Goal: Transaction & Acquisition: Purchase product/service

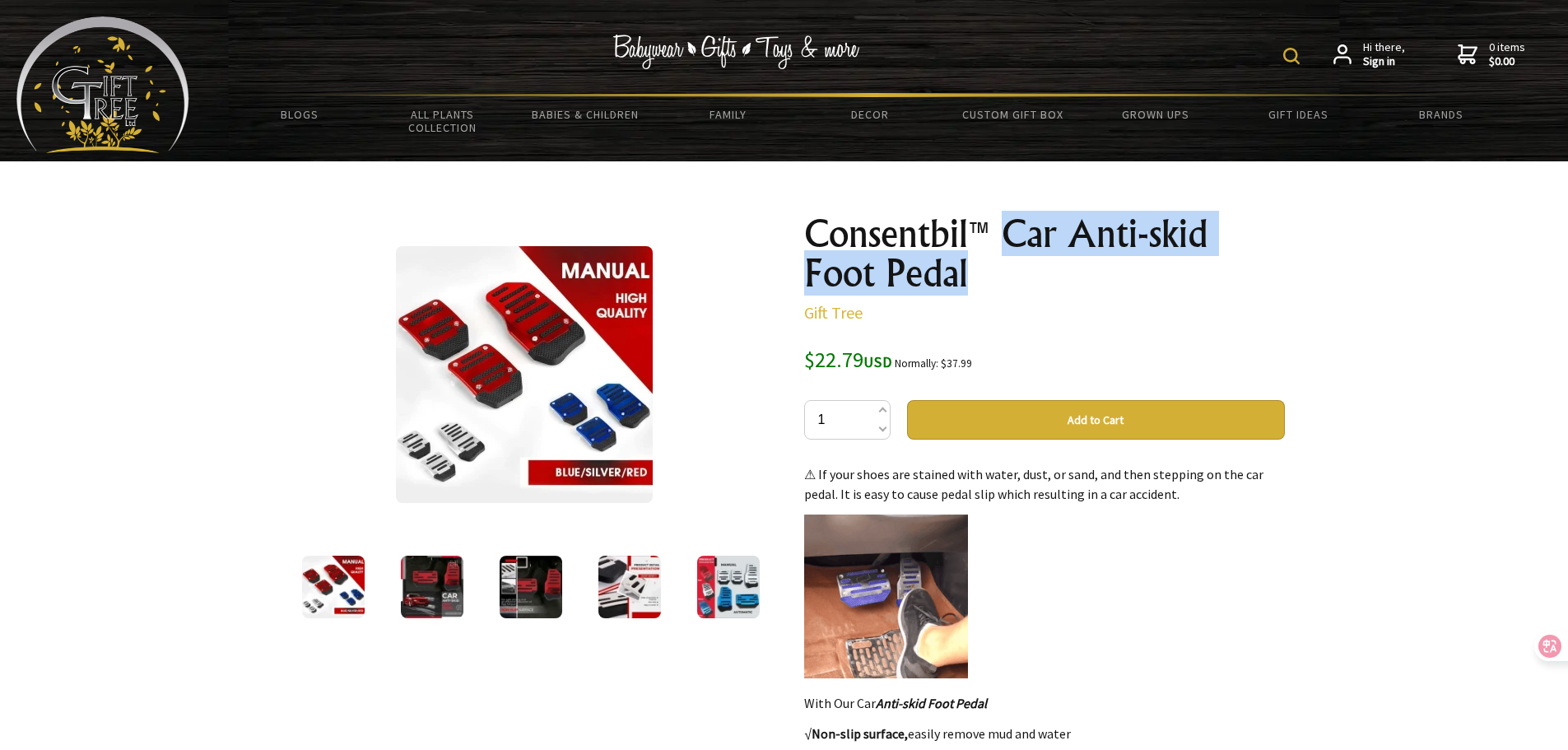
drag, startPoint x: 353, startPoint y: 596, endPoint x: 375, endPoint y: 602, distance: 22.8
click at [353, 596] on img at bounding box center [334, 587] width 63 height 63
click at [436, 590] on img at bounding box center [433, 587] width 63 height 63
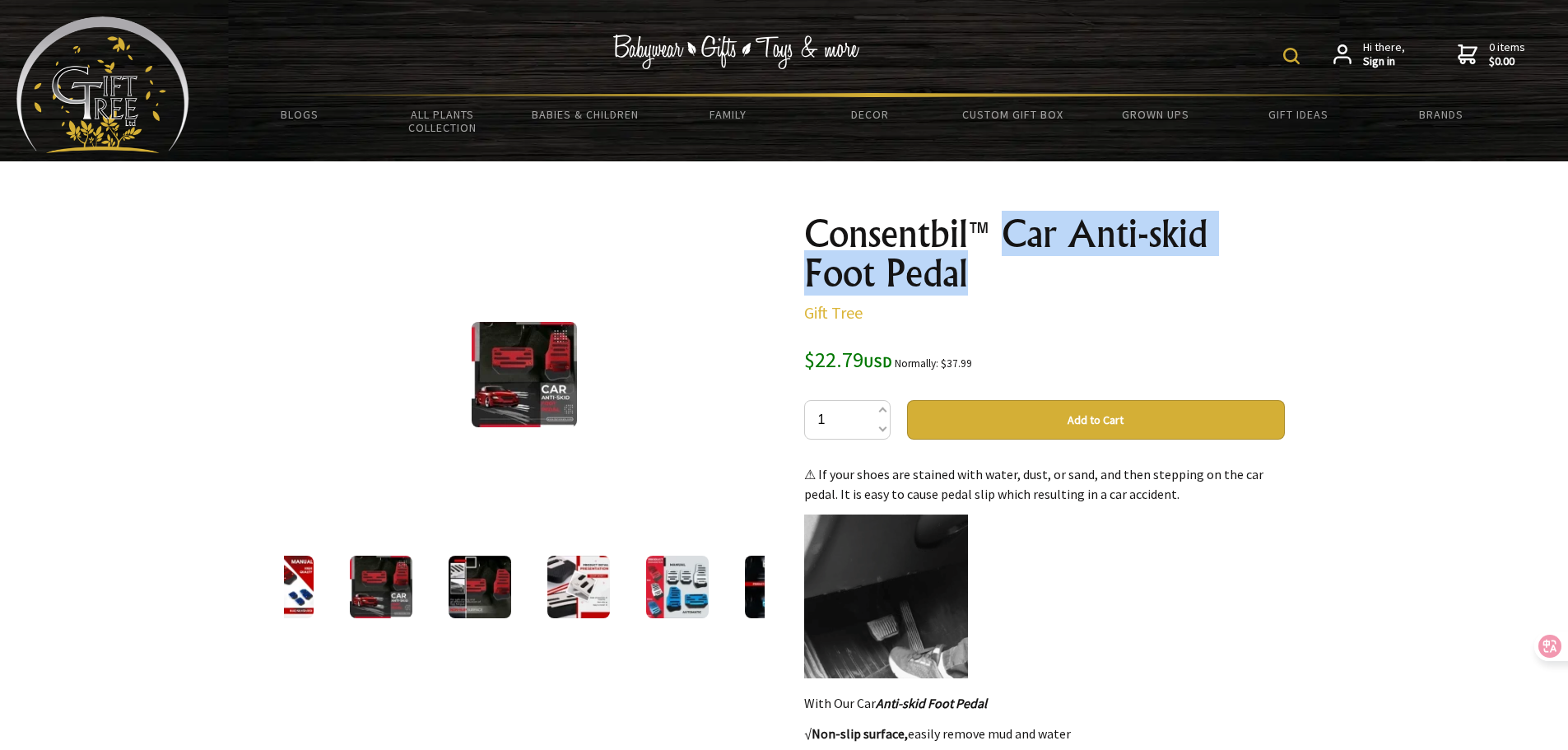
click at [493, 577] on img at bounding box center [480, 587] width 63 height 63
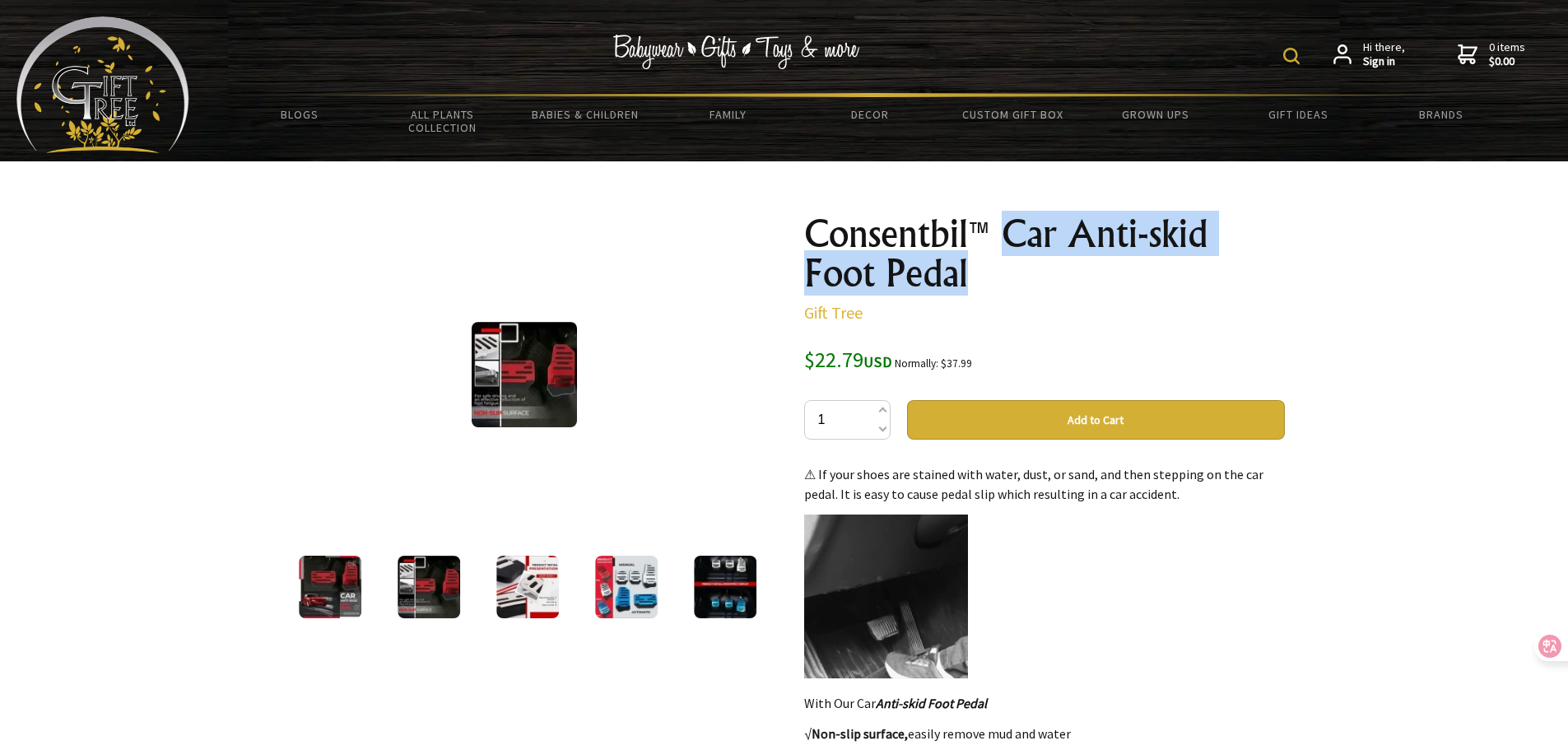
click at [526, 588] on img at bounding box center [528, 587] width 63 height 63
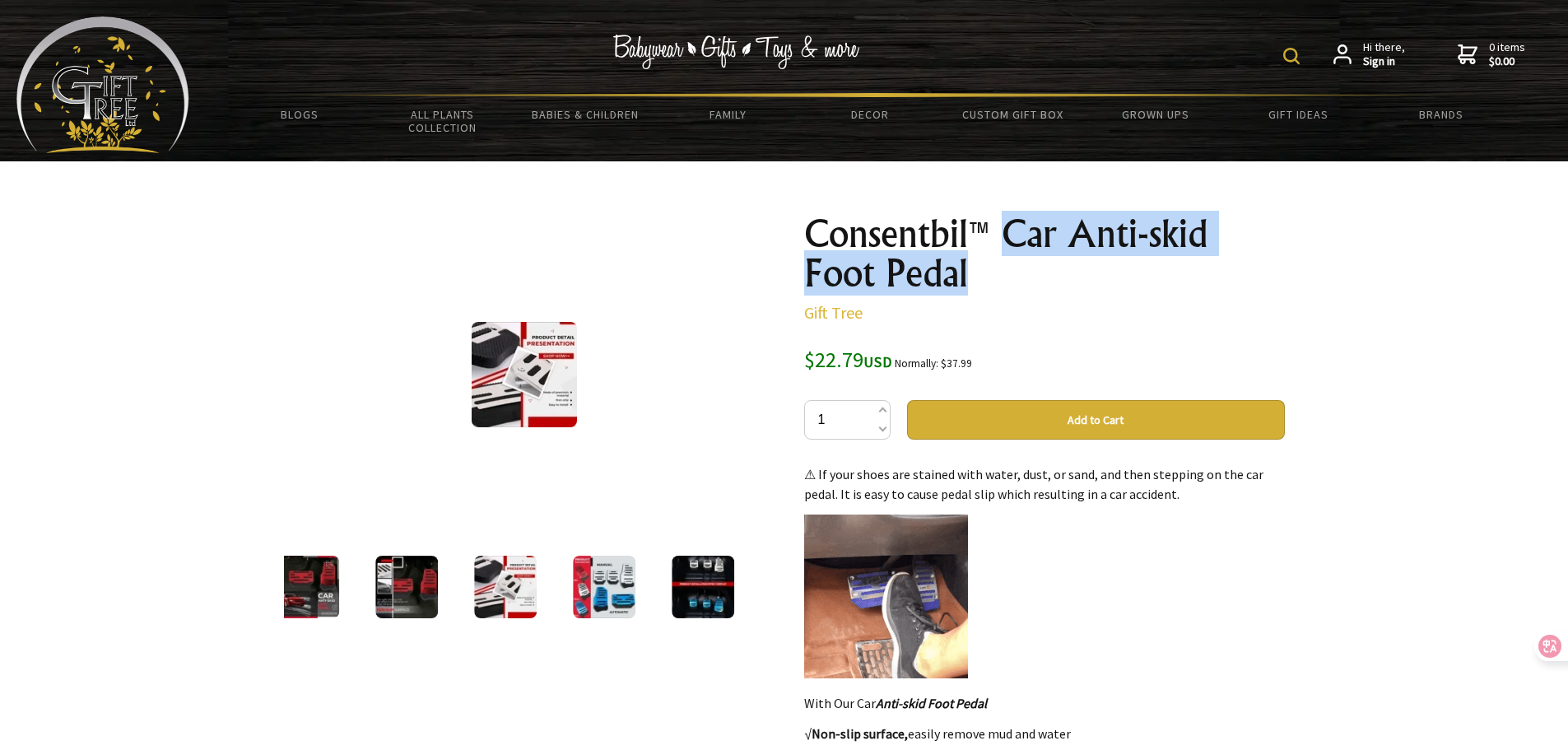
click at [608, 594] on img at bounding box center [605, 587] width 63 height 63
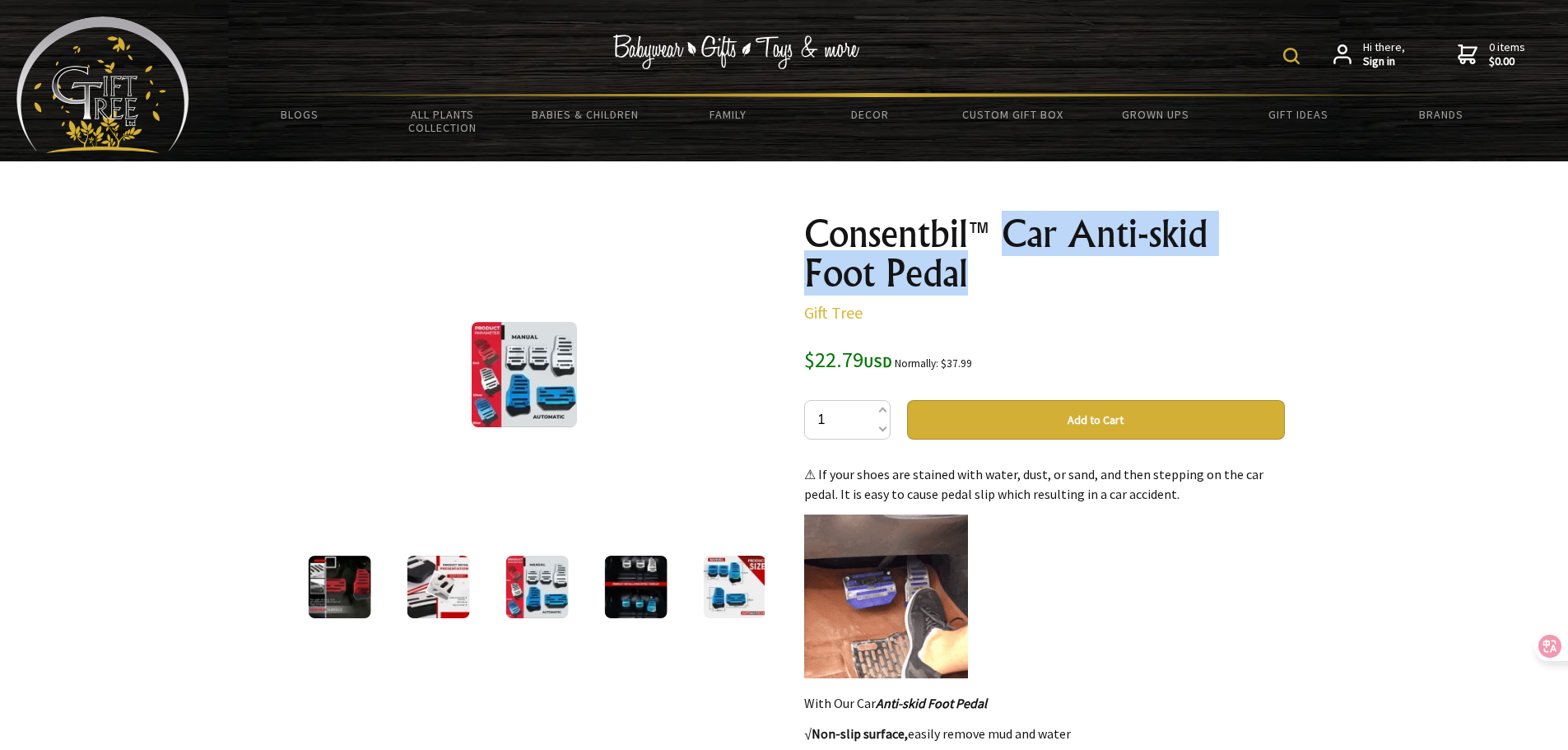
click at [650, 583] on img at bounding box center [636, 587] width 63 height 63
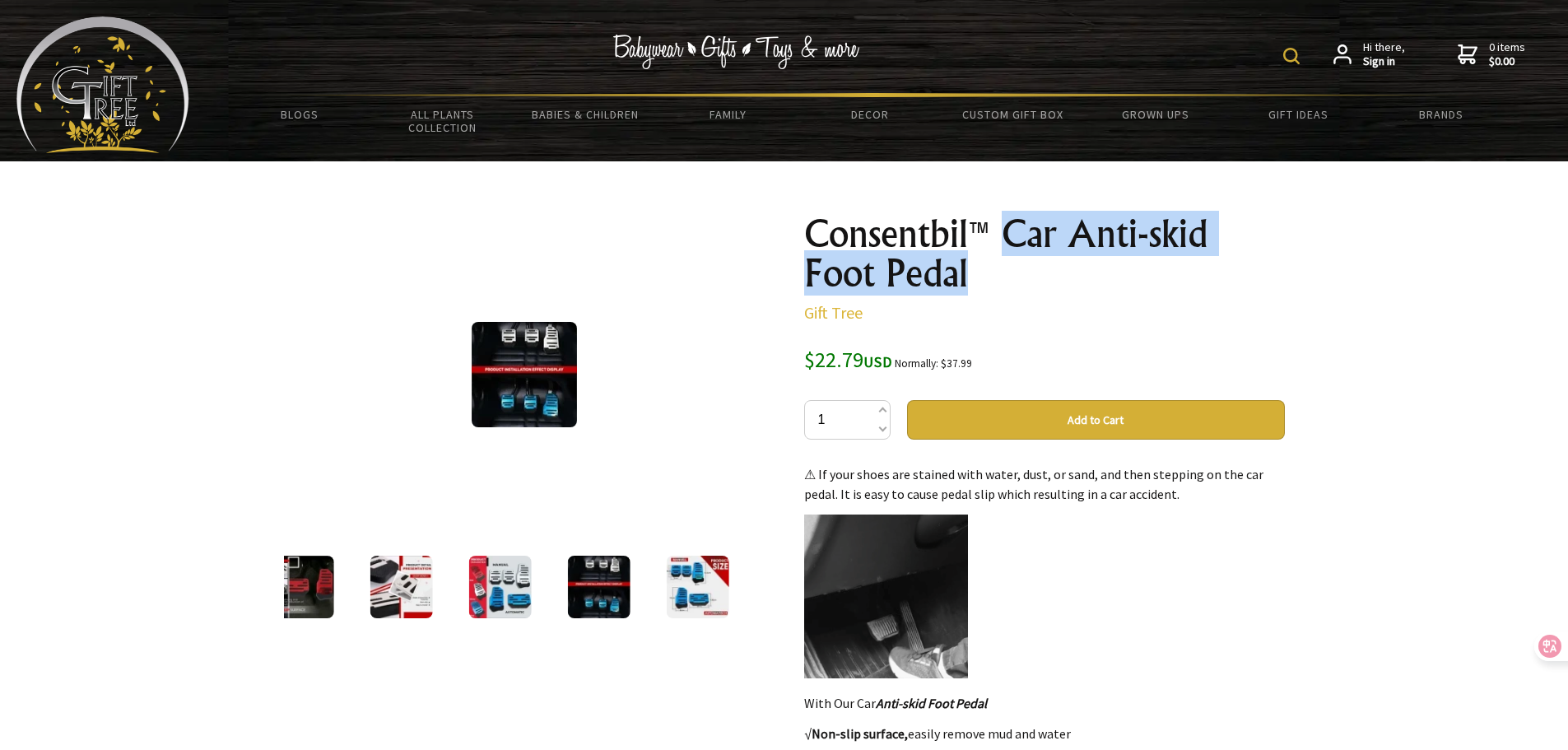
click at [672, 575] on img at bounding box center [697, 587] width 63 height 63
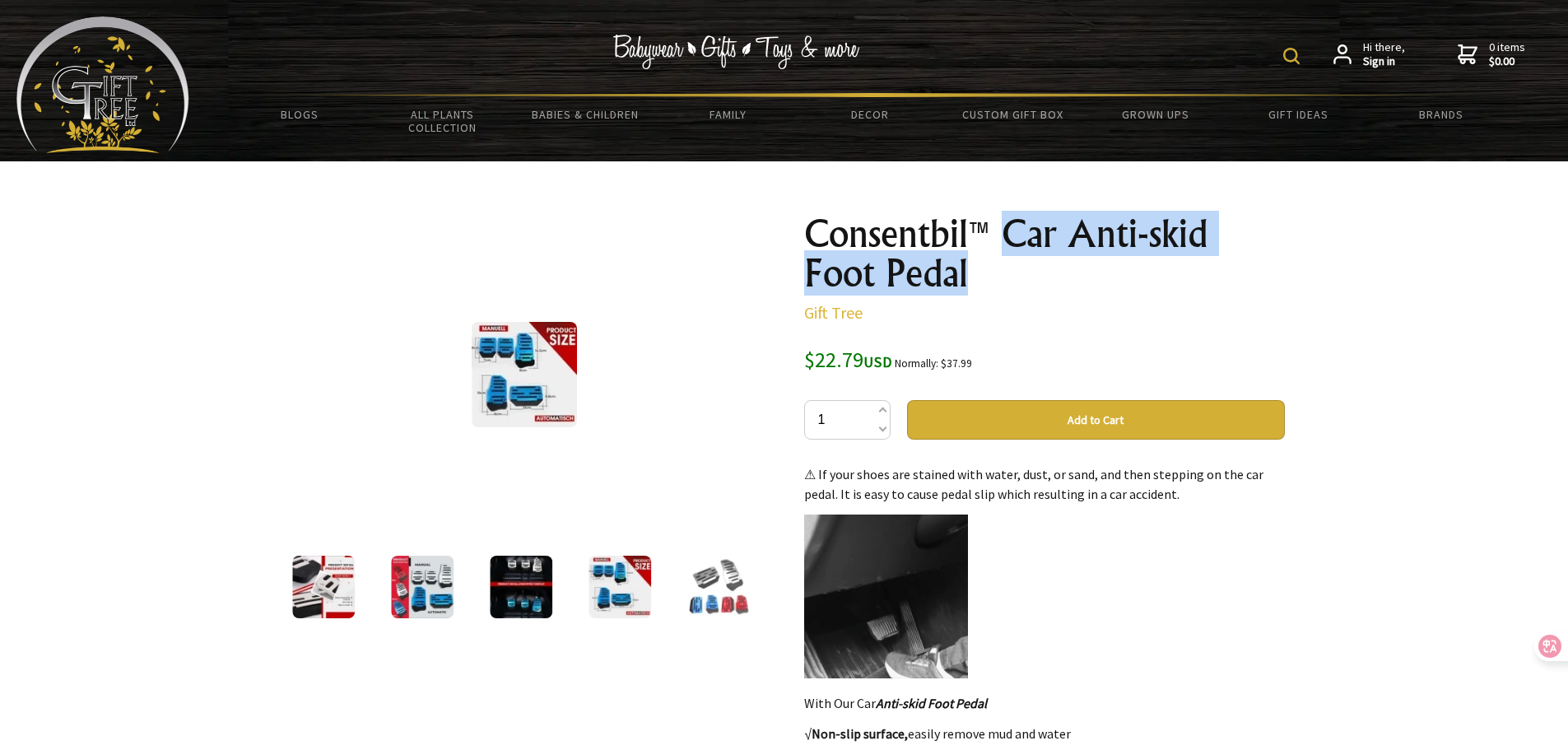
click at [318, 596] on img at bounding box center [324, 587] width 63 height 63
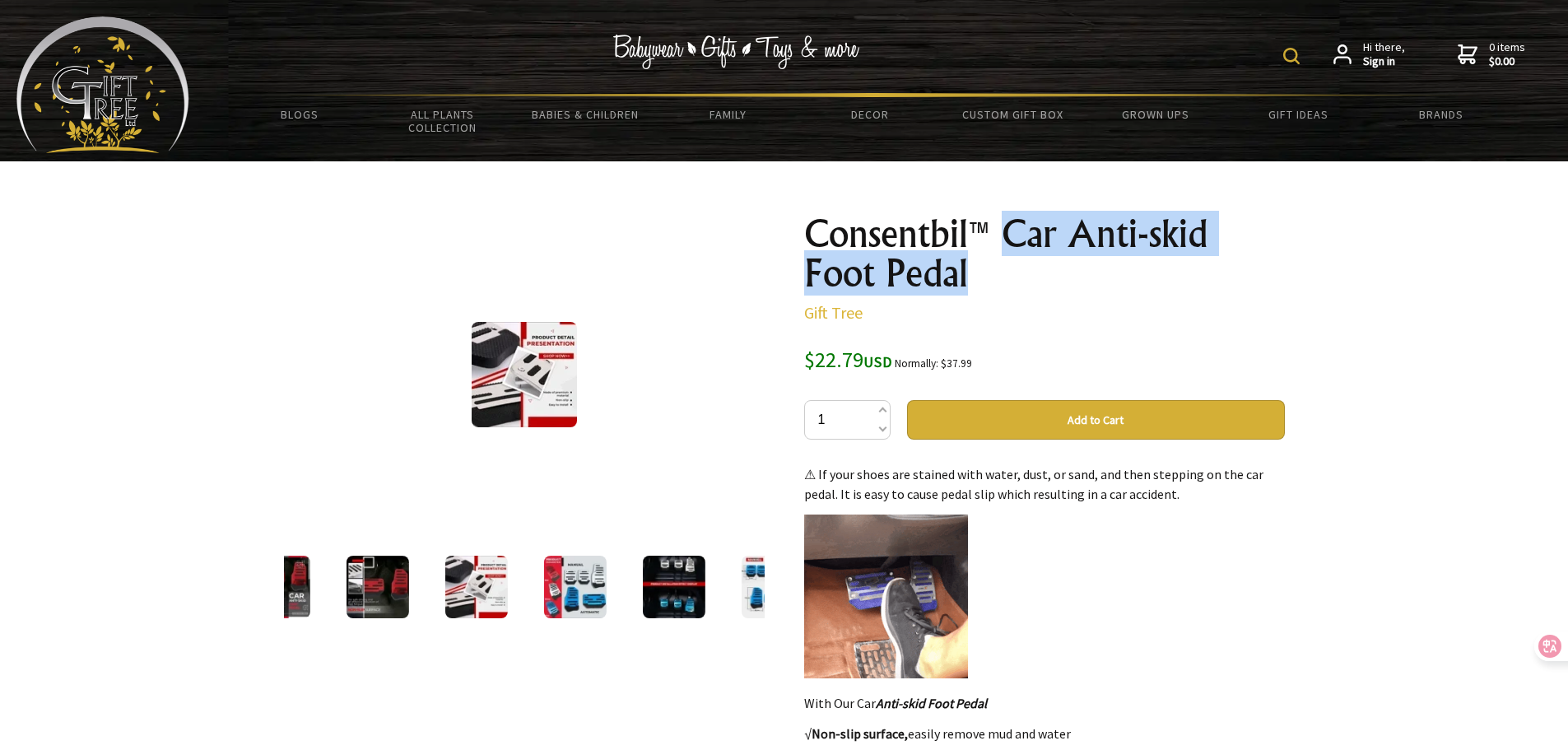
click at [296, 595] on img at bounding box center [278, 587] width 63 height 63
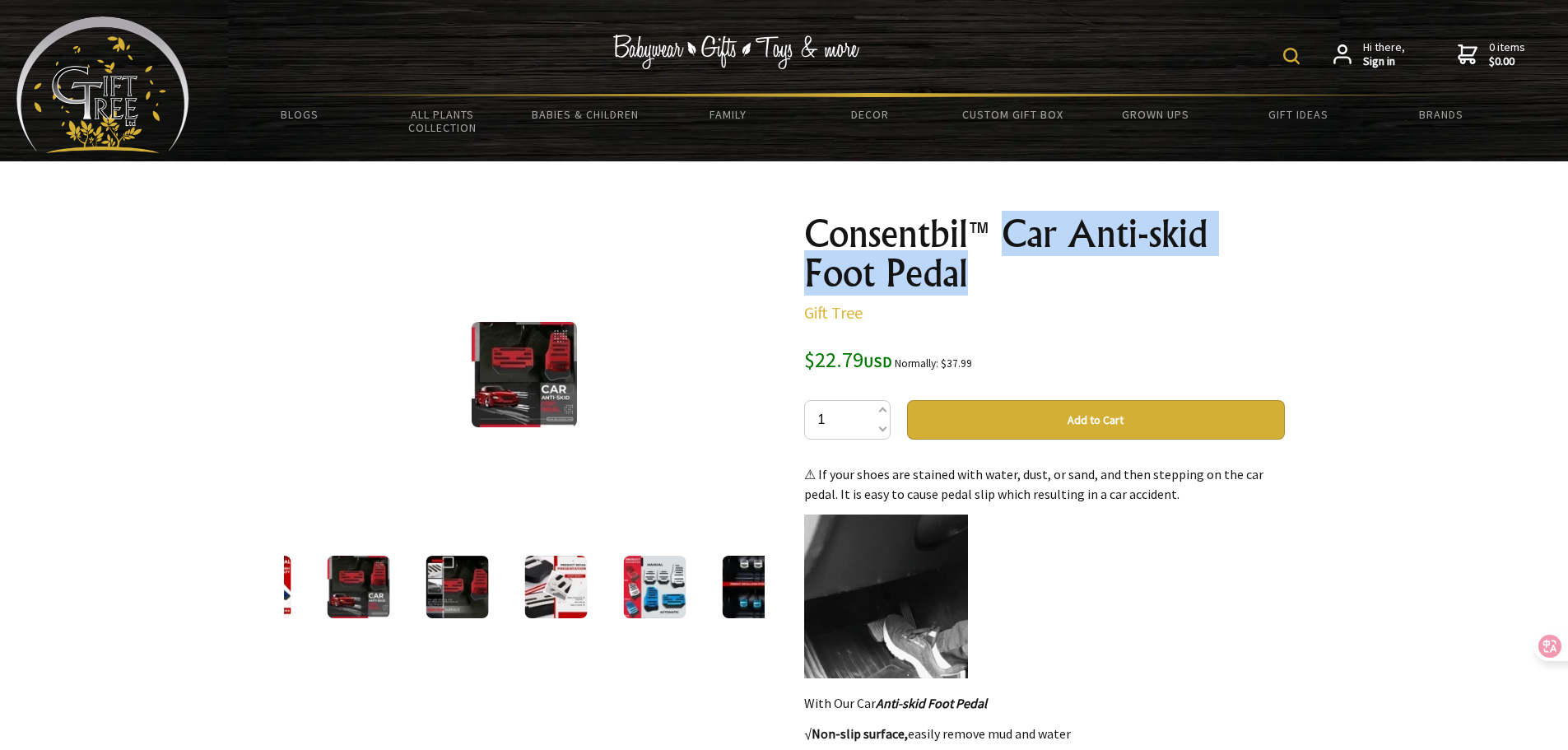
click at [290, 595] on img at bounding box center [260, 587] width 63 height 63
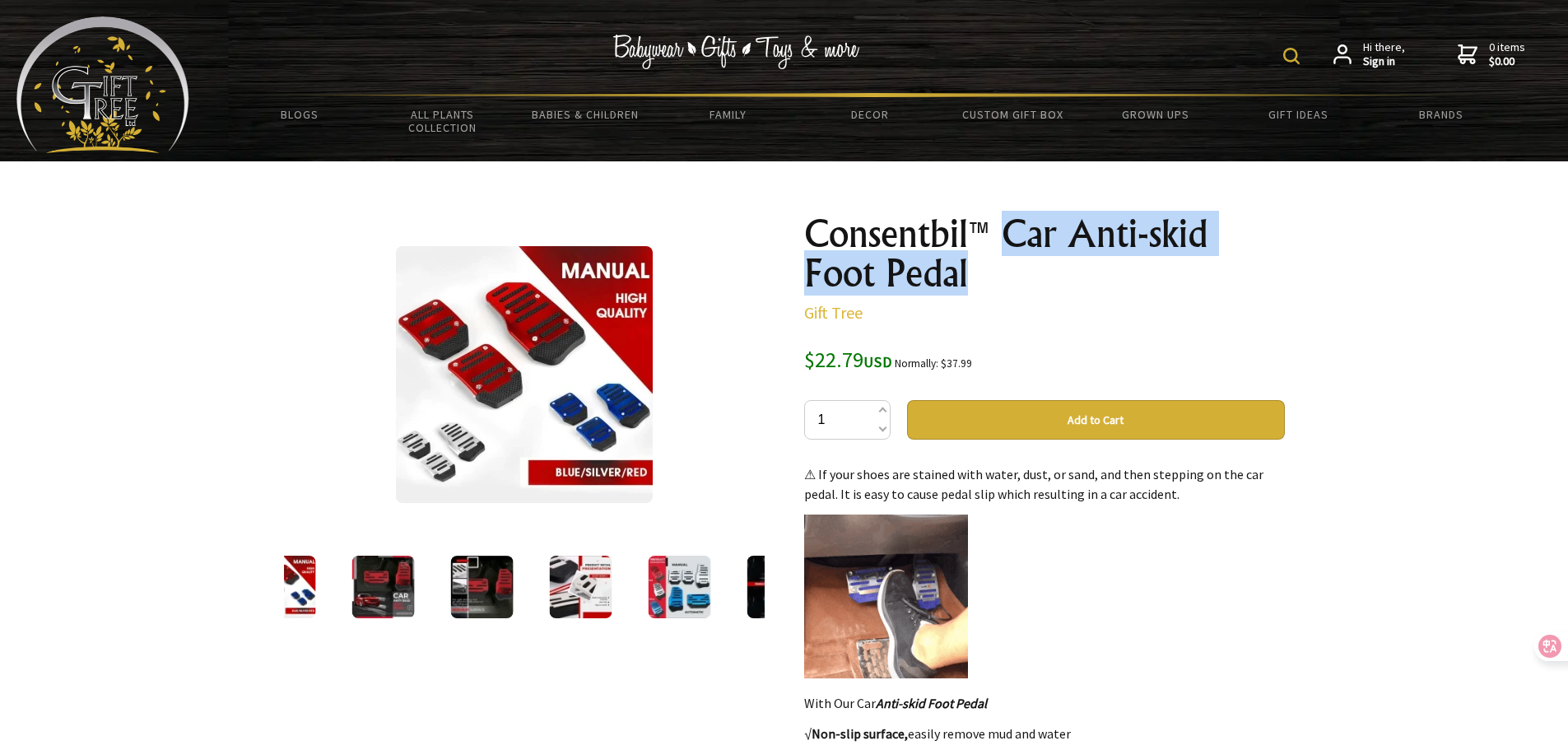
click at [296, 595] on img at bounding box center [284, 587] width 63 height 63
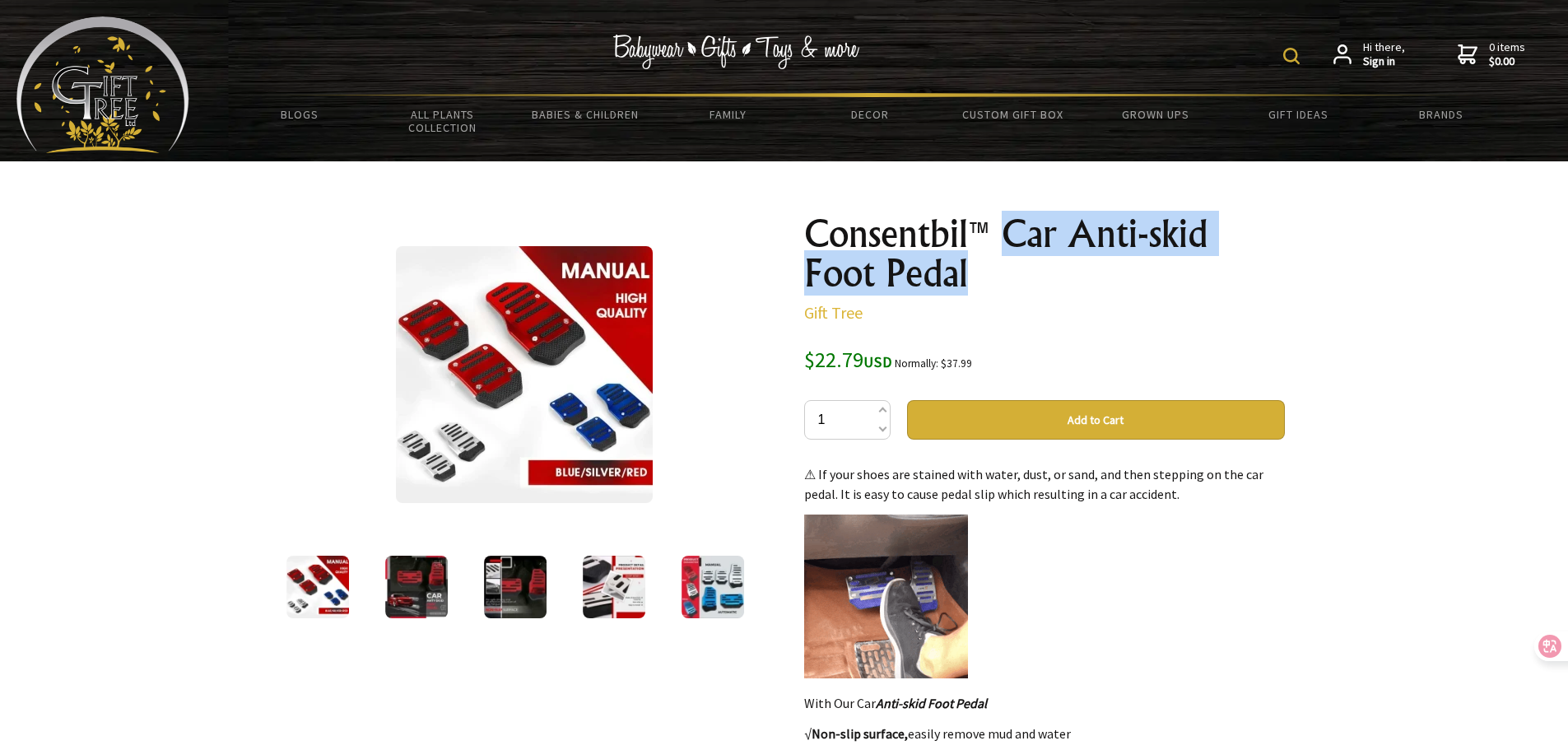
click at [296, 595] on div at bounding box center [317, 586] width 99 height 69
